Goal: Download file/media

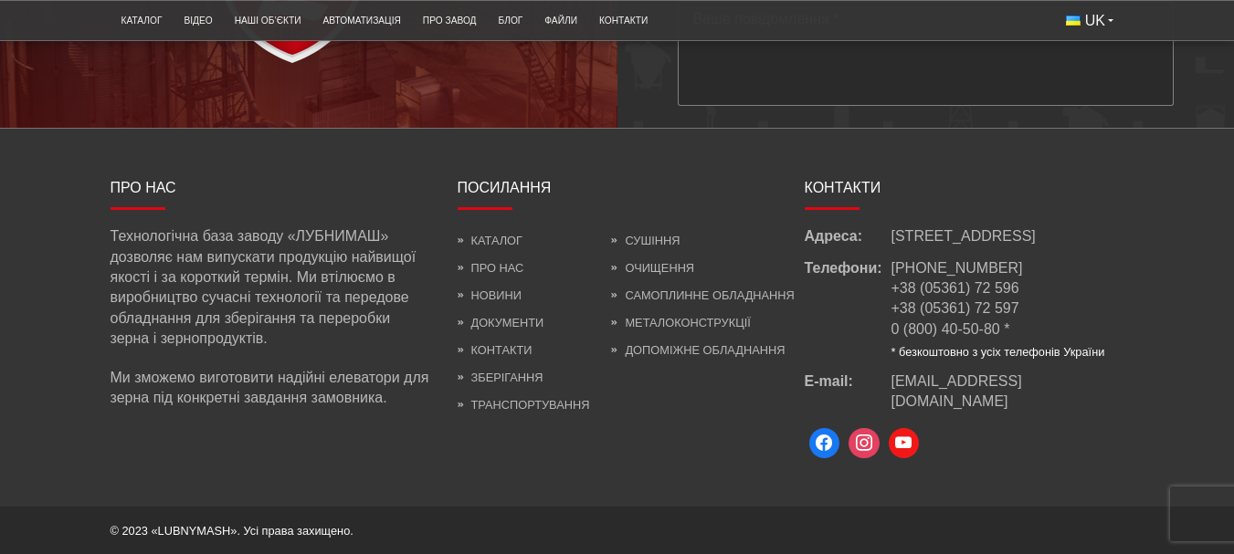
scroll to position [5109, 0]
click at [647, 264] on link "Очищення" at bounding box center [652, 268] width 83 height 14
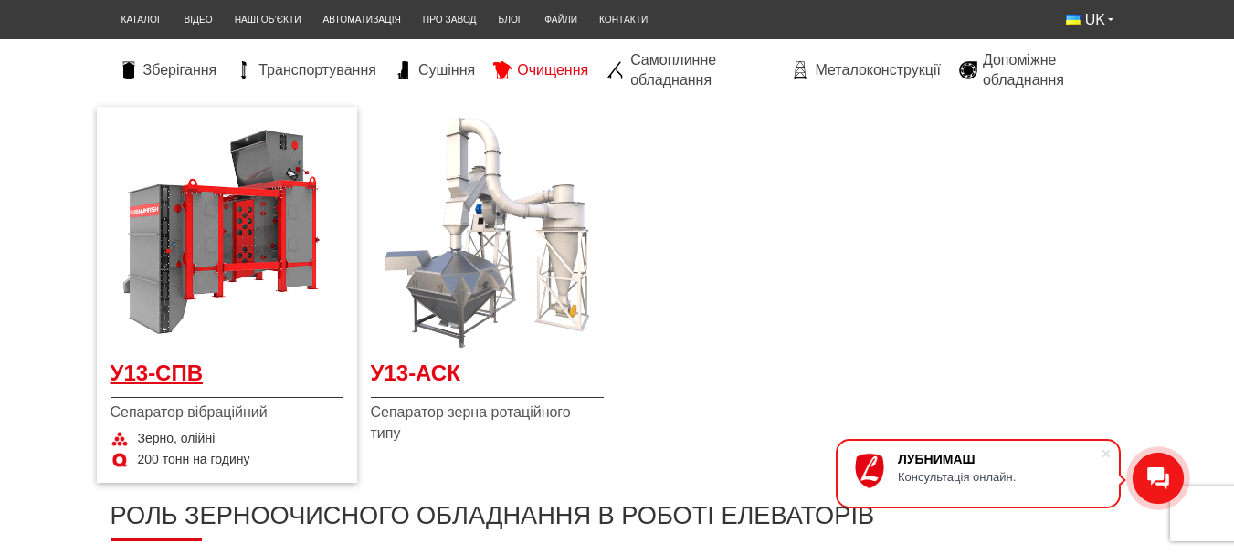
scroll to position [353, 0]
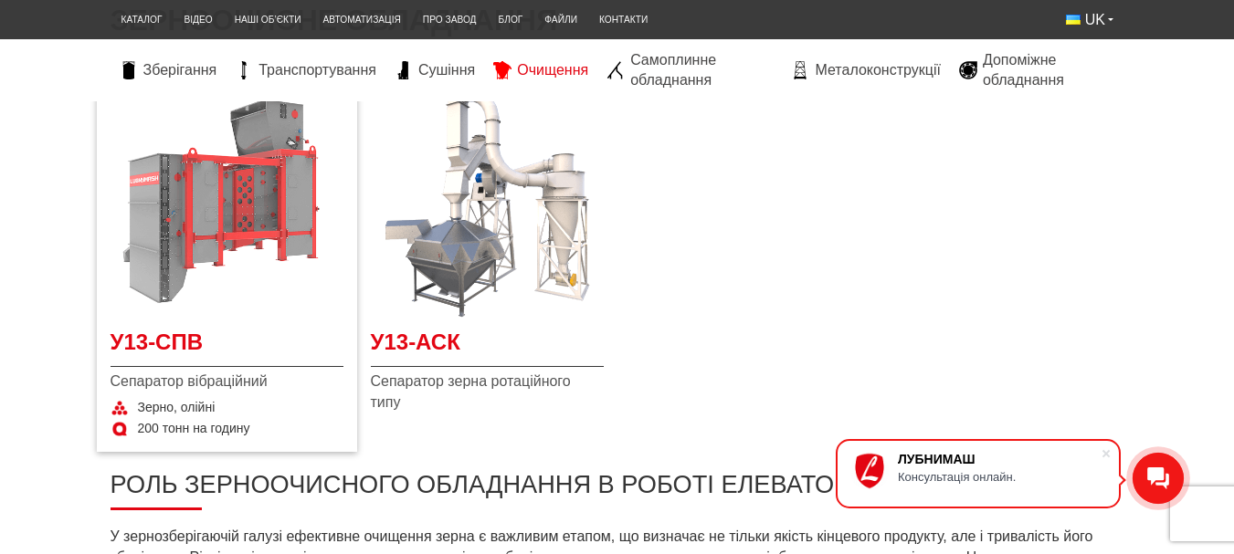
click at [177, 302] on img at bounding box center [227, 201] width 233 height 233
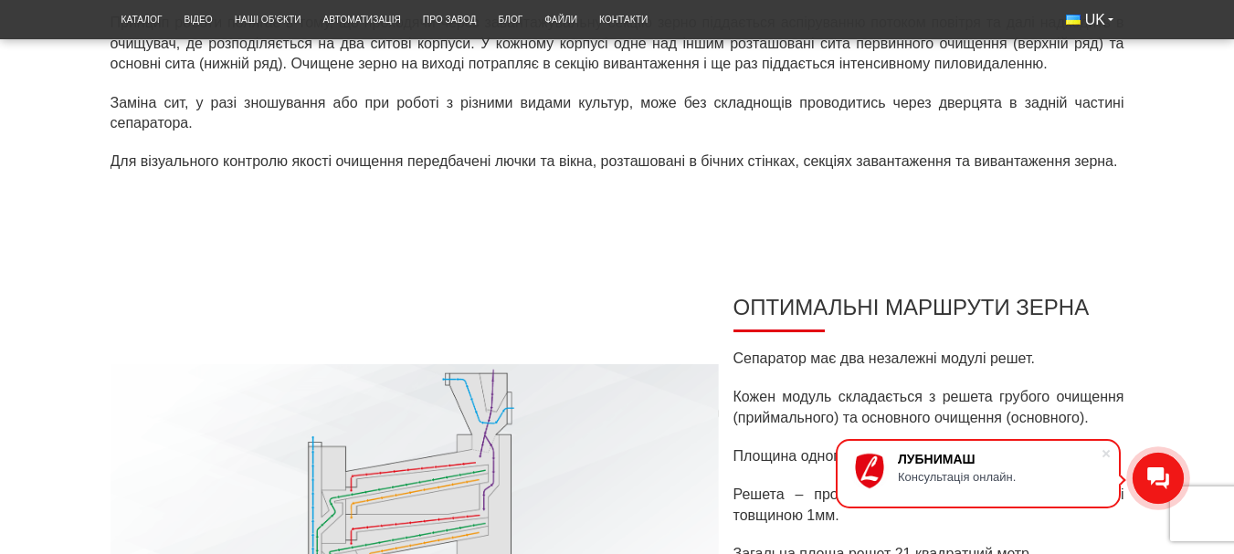
scroll to position [548, 0]
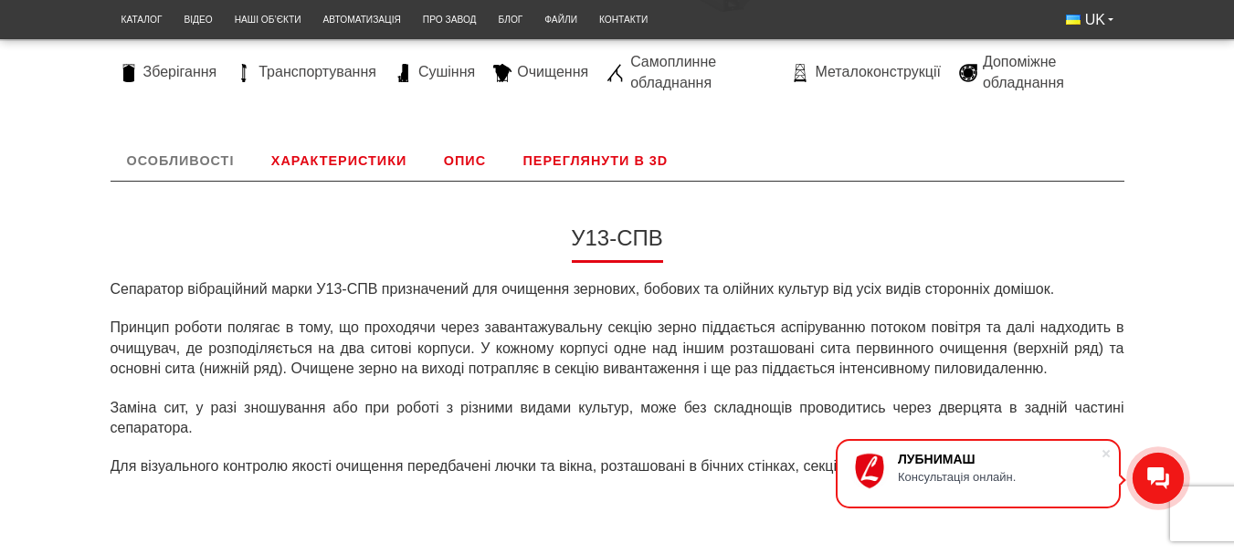
click at [343, 163] on link "Характеристики" at bounding box center [339, 161] width 168 height 40
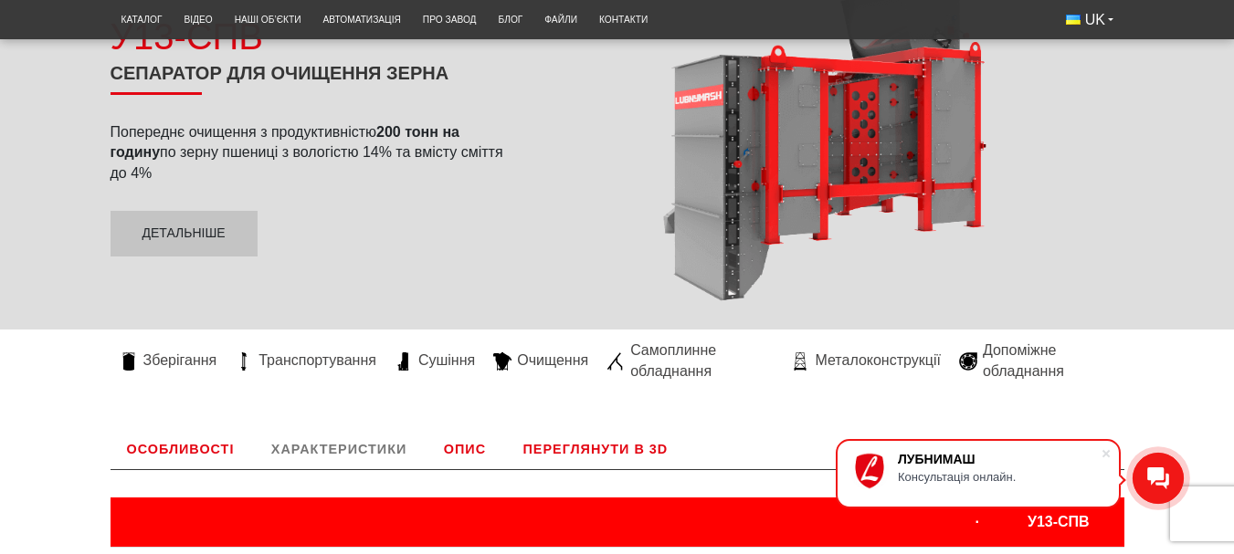
scroll to position [77, 0]
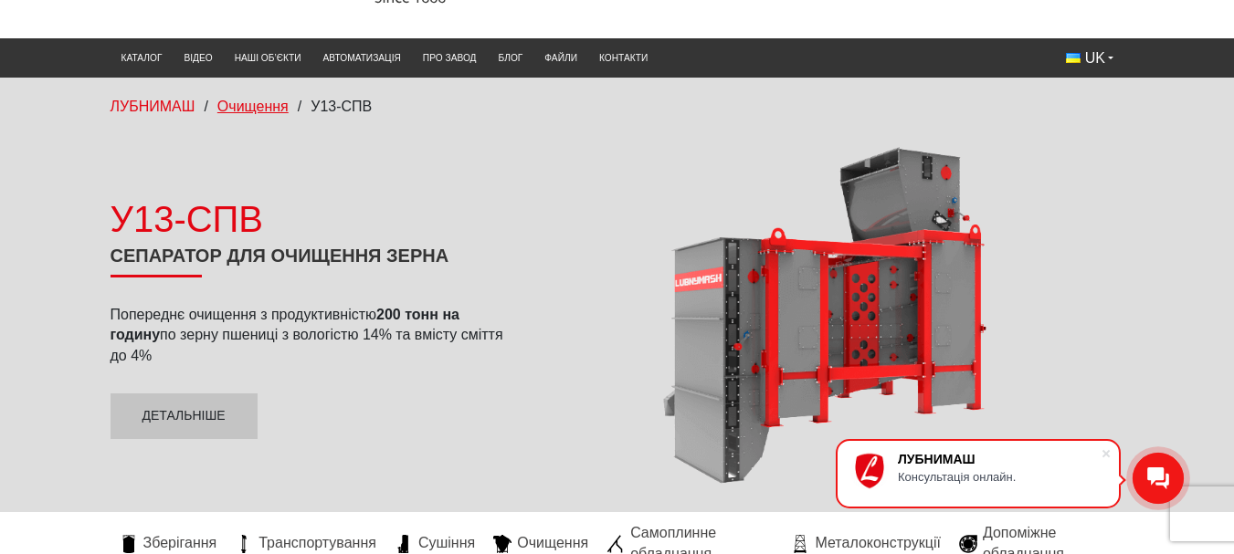
click at [262, 111] on span "Очищення" at bounding box center [252, 107] width 71 height 16
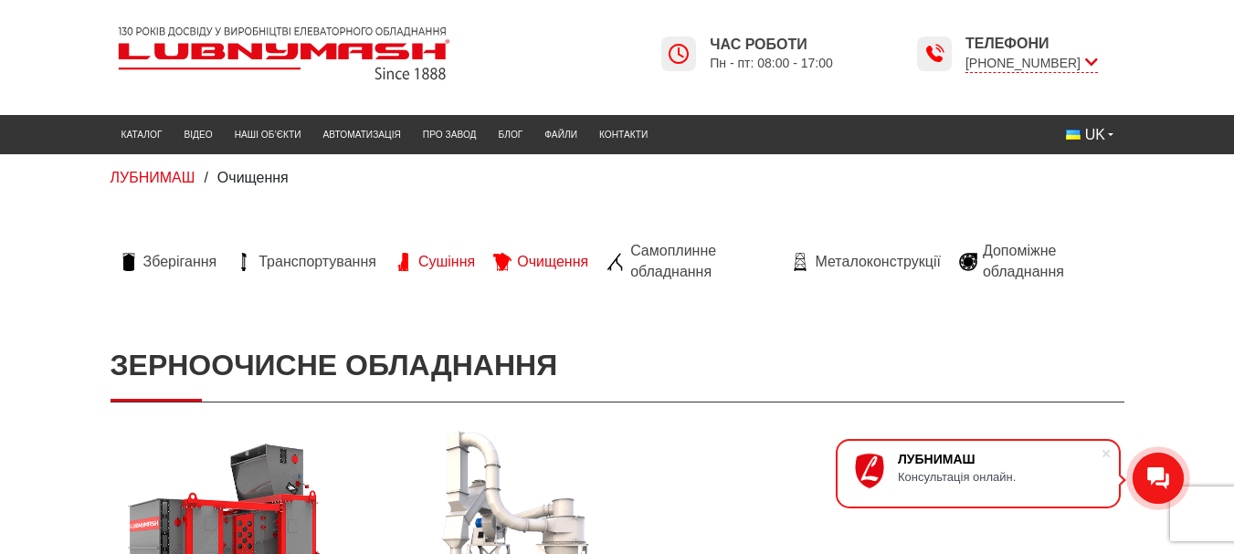
click at [438, 261] on span "Сушіння" at bounding box center [446, 262] width 57 height 20
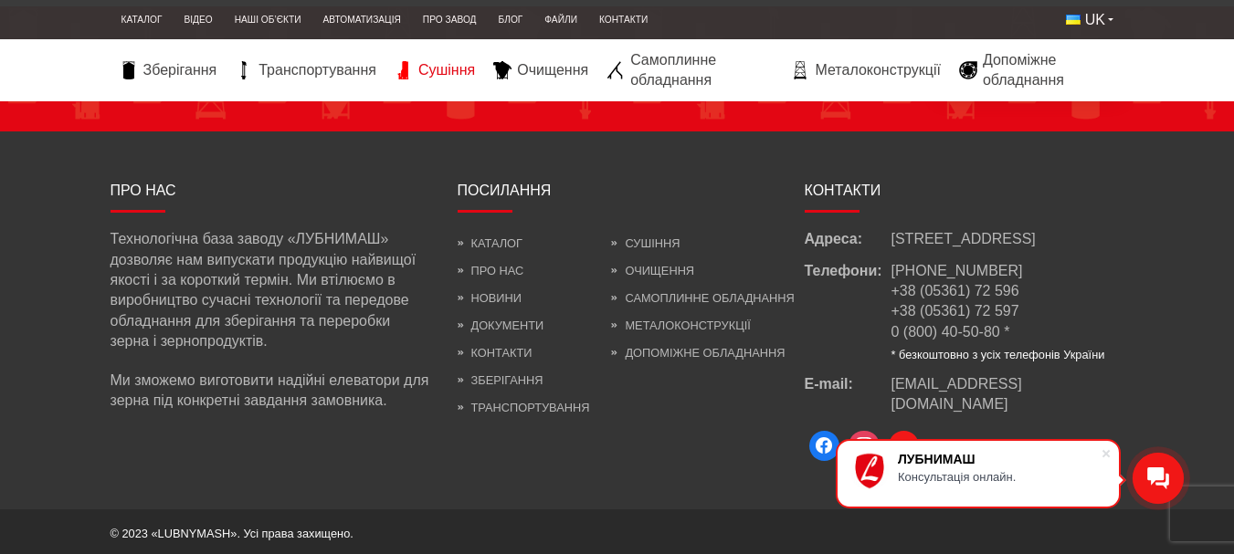
scroll to position [2169, 0]
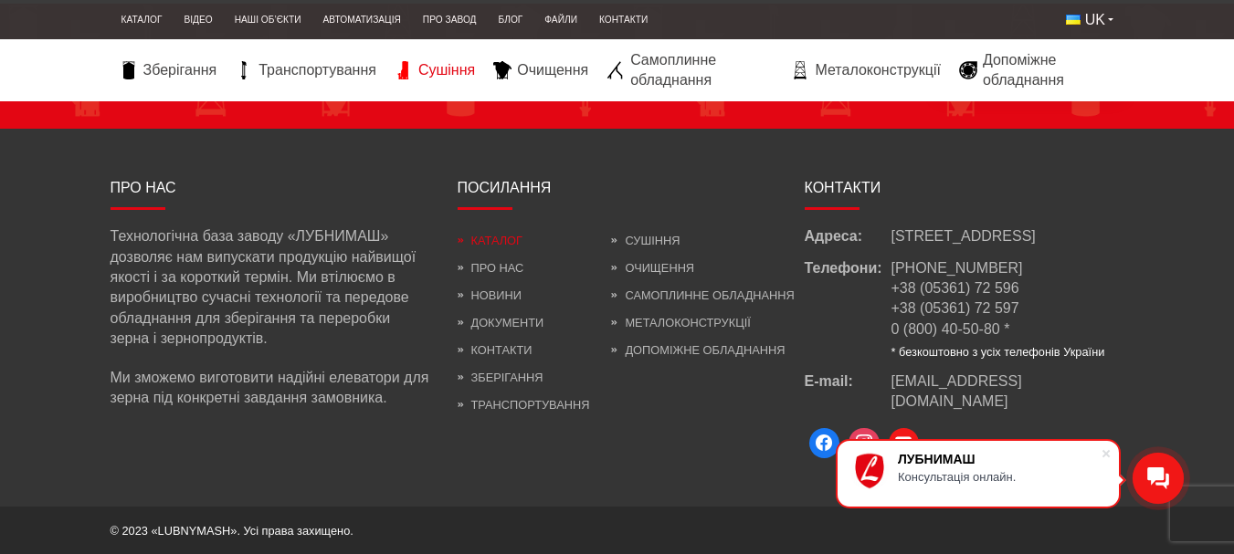
click at [499, 243] on link "Каталог" at bounding box center [490, 241] width 65 height 14
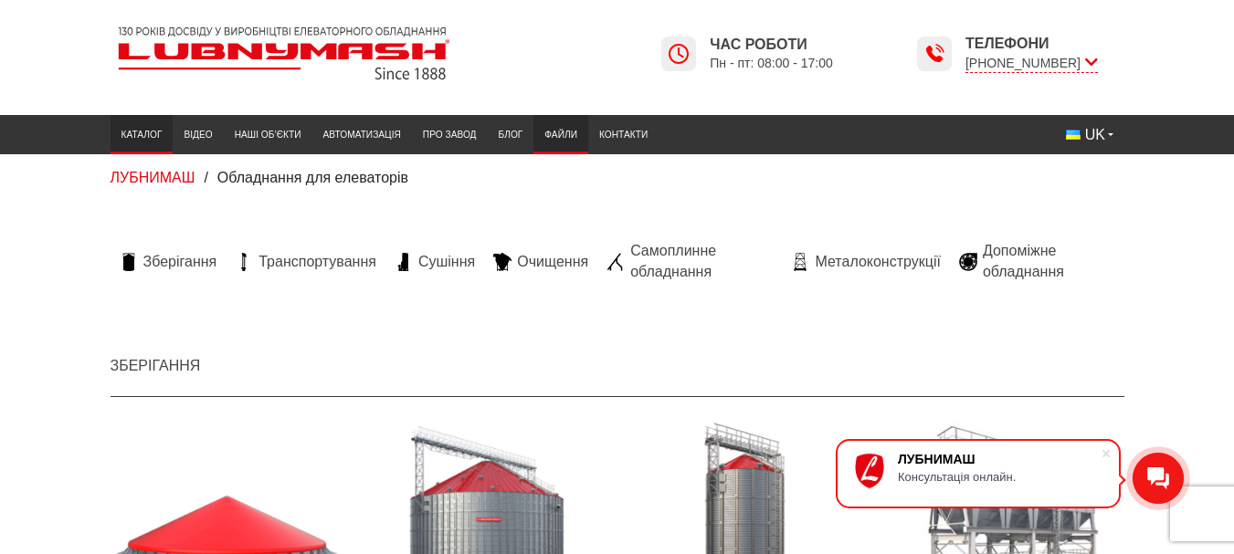
click at [564, 137] on link "Файли" at bounding box center [560, 135] width 55 height 30
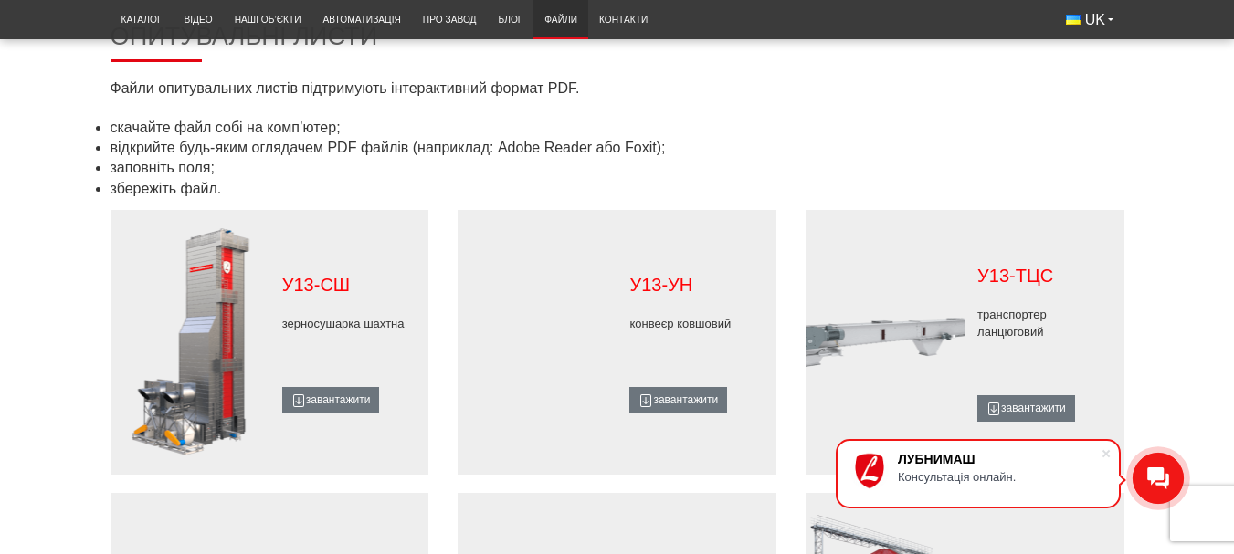
scroll to position [913, 0]
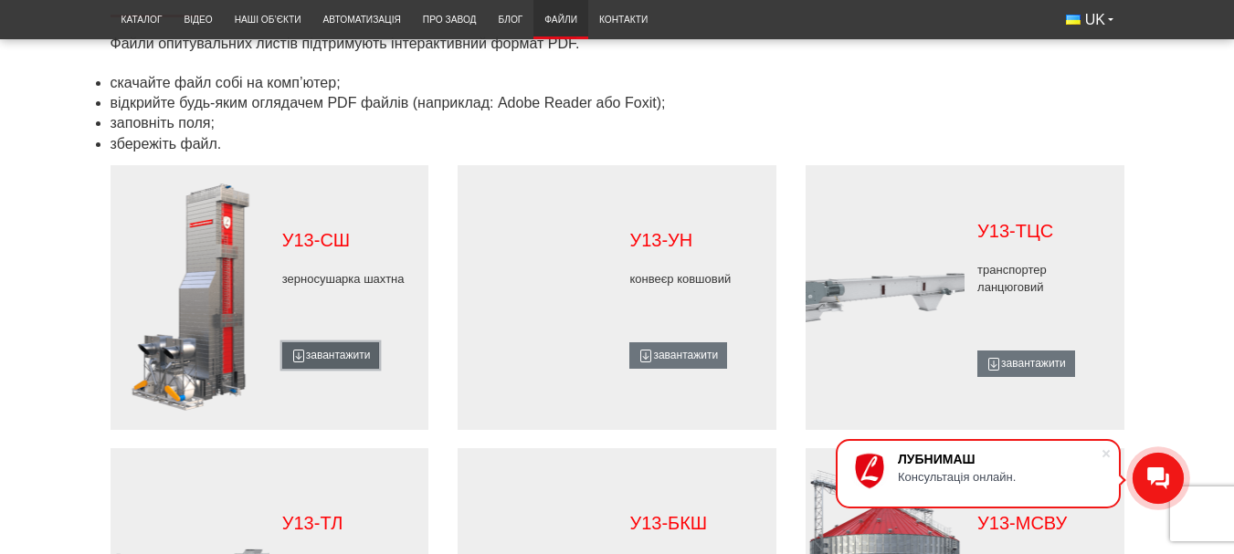
click at [353, 347] on link "завантажити" at bounding box center [331, 356] width 98 height 26
